Goal: Check status: Check status

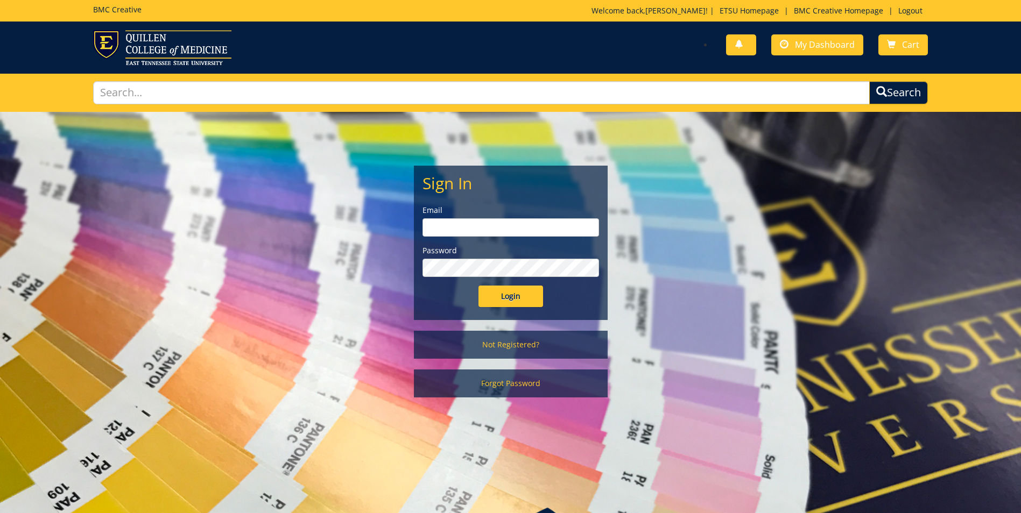
type input "[EMAIL_ADDRESS][DOMAIN_NAME]"
click at [513, 294] on input "Login" at bounding box center [510, 297] width 65 height 22
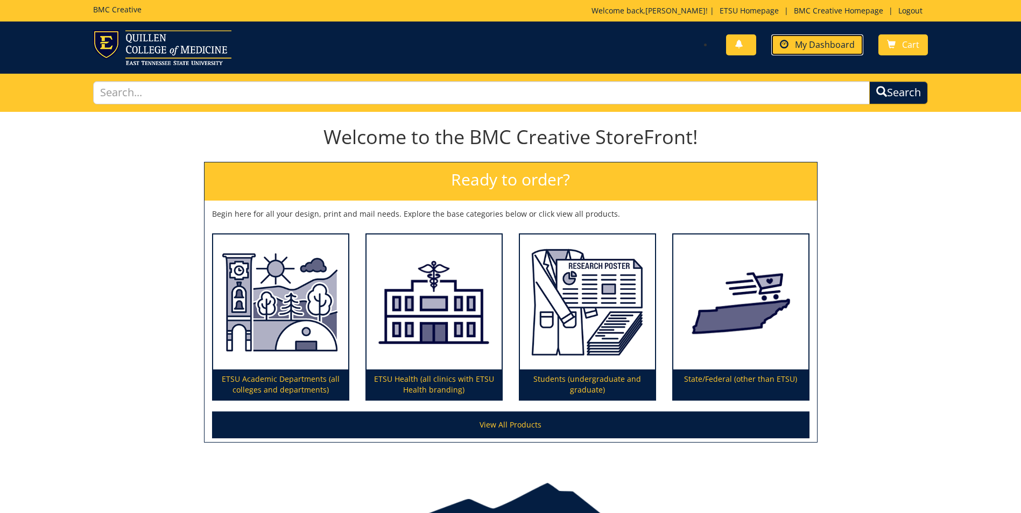
click at [806, 45] on span "My Dashboard" at bounding box center [825, 45] width 60 height 12
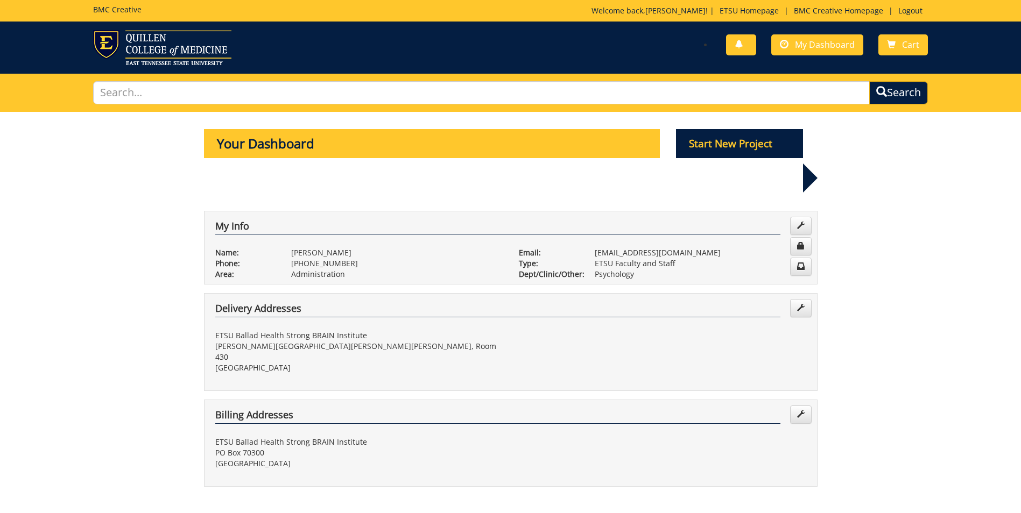
scroll to position [215, 0]
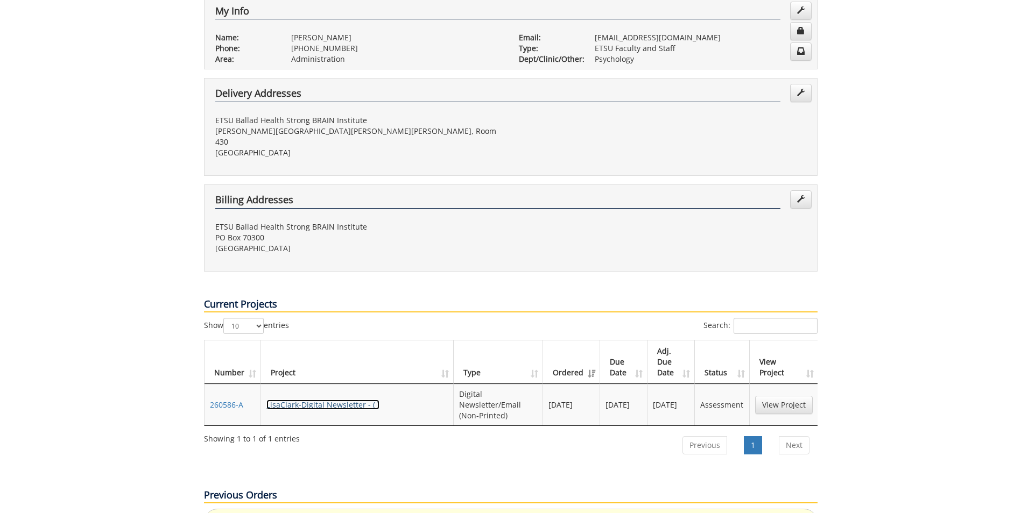
click at [333, 400] on link "LisaClark-Digital Newsletter - ( )" at bounding box center [322, 405] width 113 height 10
